Goal: Check status: Check status

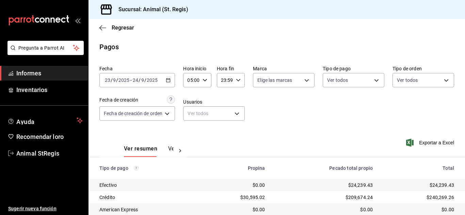
scroll to position [85, 0]
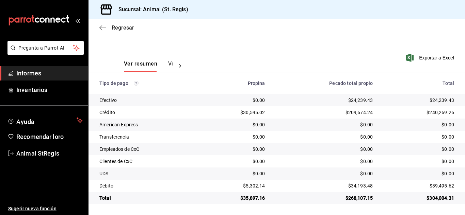
click at [124, 28] on font "Regresar" at bounding box center [123, 27] width 22 height 6
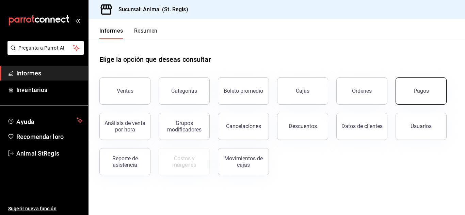
click at [415, 95] on button "Pagos" at bounding box center [420, 91] width 51 height 27
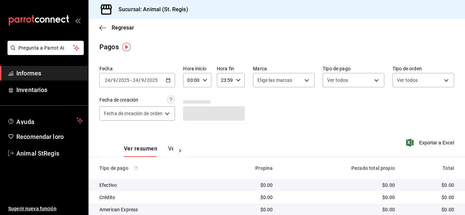
click at [114, 84] on div "[DATE] [DATE] - [DATE] [DATE]" at bounding box center [137, 80] width 76 height 14
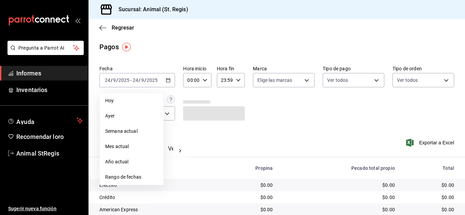
click at [122, 176] on span "Rango de fechas" at bounding box center [131, 177] width 53 height 7
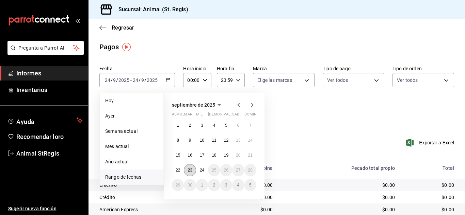
click at [187, 170] on button "23" at bounding box center [190, 170] width 12 height 12
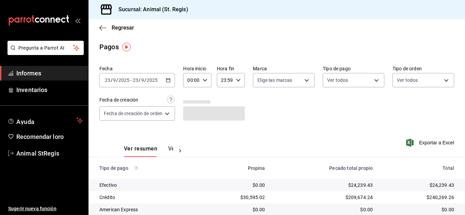
click at [132, 82] on div "[DATE] [DATE]" at bounding box center [145, 80] width 27 height 5
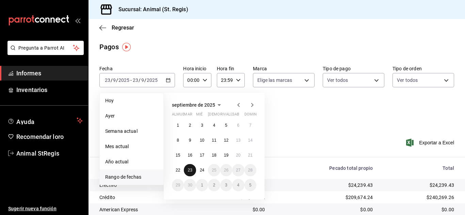
click at [184, 171] on button "23" at bounding box center [190, 170] width 12 height 12
click at [194, 171] on button "23" at bounding box center [190, 170] width 12 height 12
click at [199, 172] on button "24" at bounding box center [202, 170] width 12 height 12
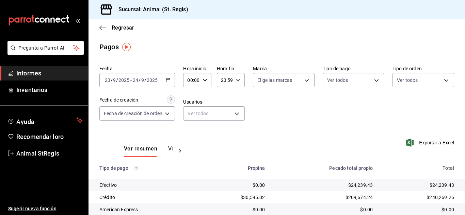
click at [200, 79] on div "00:00 Hora inicio" at bounding box center [197, 80] width 28 height 14
click at [190, 132] on font "02" at bounding box center [190, 130] width 5 height 5
type input "02:00"
click at [189, 136] on font "05" at bounding box center [190, 138] width 5 height 5
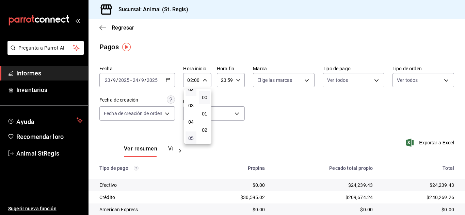
type input "05:00"
click at [294, 110] on div at bounding box center [232, 107] width 465 height 215
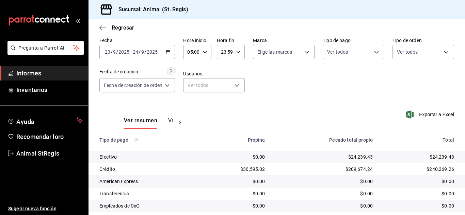
scroll to position [85, 0]
